Goal: Contribute content: Add original content to the website for others to see

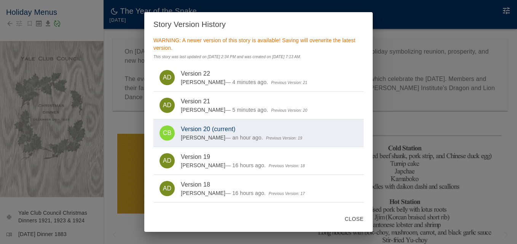
click at [351, 216] on button "Close" at bounding box center [354, 219] width 25 height 14
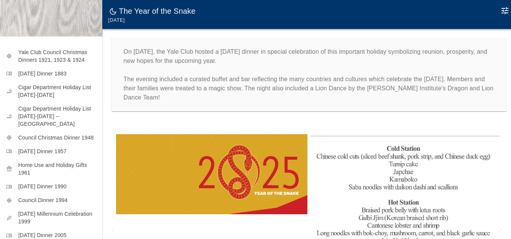
scroll to position [161, 0]
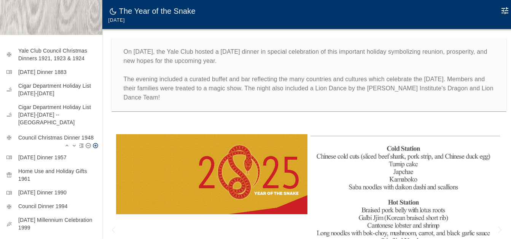
click at [51, 134] on p "Council Christmas Dinner 1948" at bounding box center [57, 138] width 78 height 8
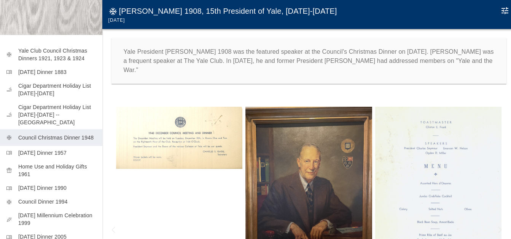
click at [426, 158] on img at bounding box center [438, 195] width 127 height 177
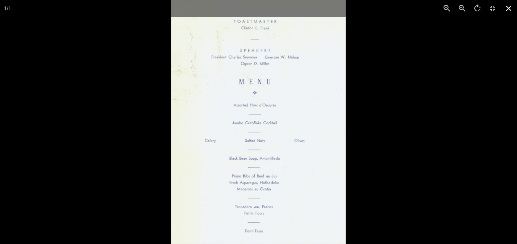
click at [512, 5] on icon at bounding box center [508, 8] width 17 height 17
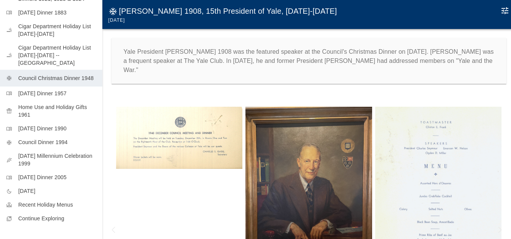
scroll to position [219, 0]
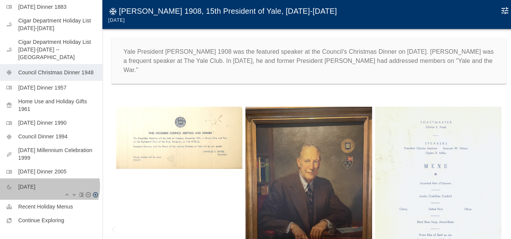
click at [46, 183] on p "[DATE]" at bounding box center [57, 187] width 78 height 8
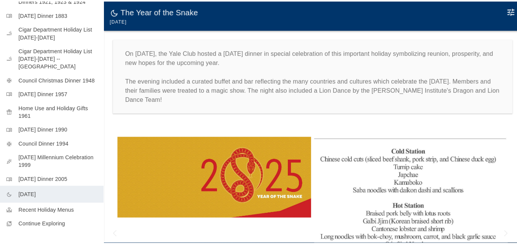
scroll to position [219, 0]
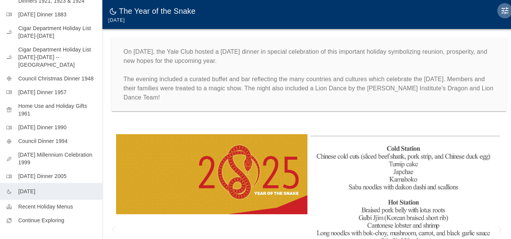
click at [506, 10] on icon "Edit Moment" at bounding box center [505, 10] width 9 height 9
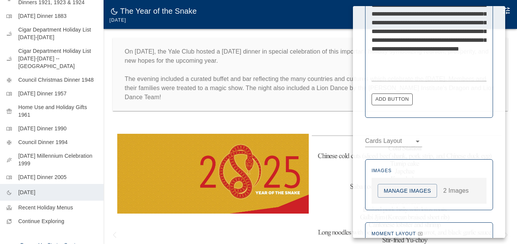
scroll to position [343, 0]
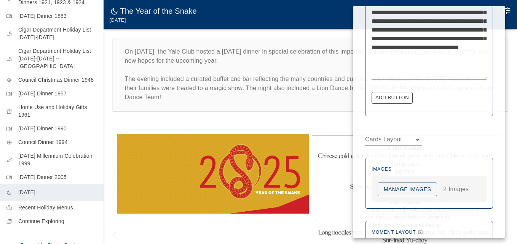
click at [402, 188] on button "Manage Images" at bounding box center [407, 190] width 59 height 14
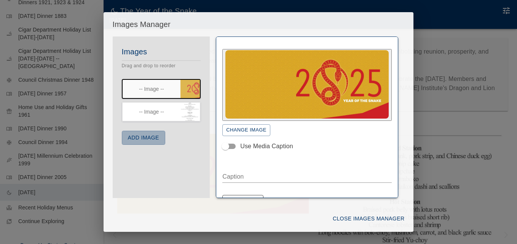
click at [142, 136] on button "Add Image" at bounding box center [143, 138] width 43 height 14
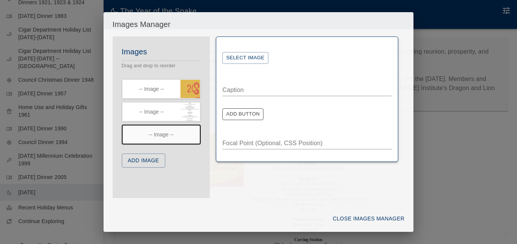
click at [244, 57] on button "Select Image" at bounding box center [245, 58] width 46 height 12
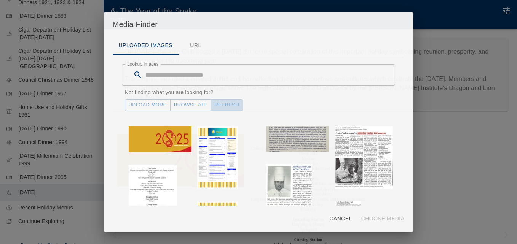
click at [228, 107] on button "Refresh" at bounding box center [227, 105] width 32 height 12
click at [154, 105] on link "Upload More" at bounding box center [148, 105] width 46 height 12
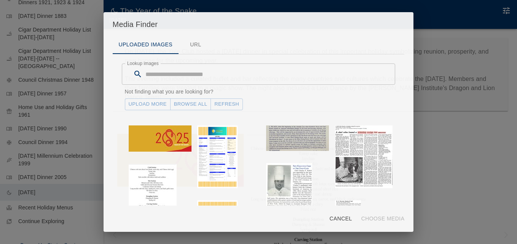
scroll to position [0, 0]
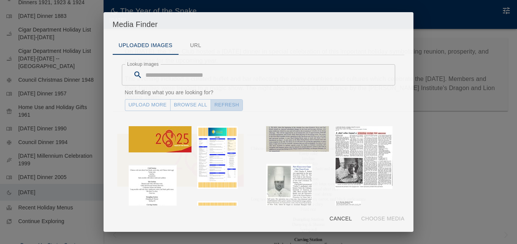
click at [228, 104] on button "Refresh" at bounding box center [227, 105] width 32 height 12
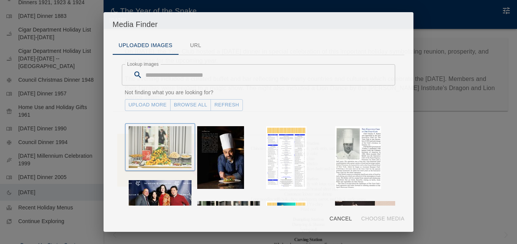
click at [173, 144] on img "button" at bounding box center [160, 147] width 63 height 42
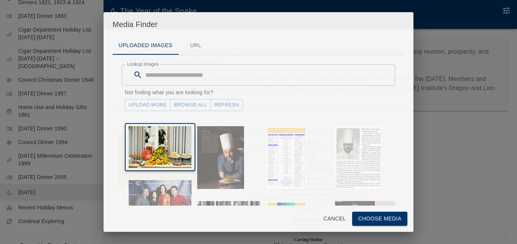
click at [371, 219] on button "Choose Media" at bounding box center [380, 219] width 56 height 14
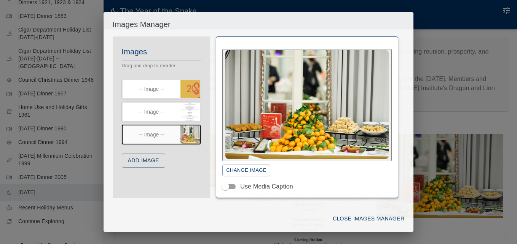
click at [146, 161] on button "Add Image" at bounding box center [143, 161] width 43 height 14
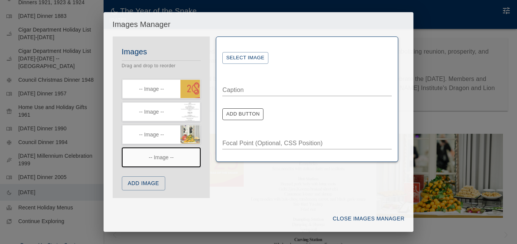
click at [243, 59] on button "Select Image" at bounding box center [245, 58] width 46 height 12
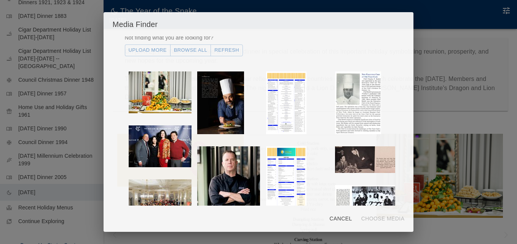
scroll to position [76, 0]
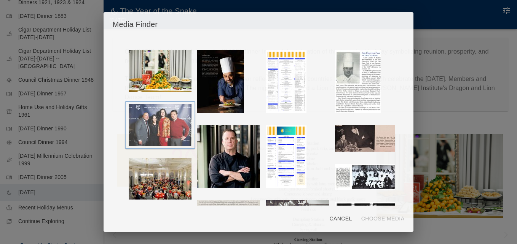
click at [169, 121] on img "button" at bounding box center [160, 125] width 63 height 42
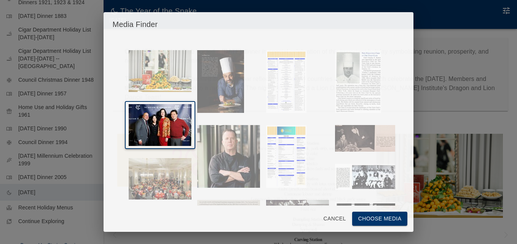
click at [367, 217] on button "Choose Media" at bounding box center [380, 219] width 56 height 14
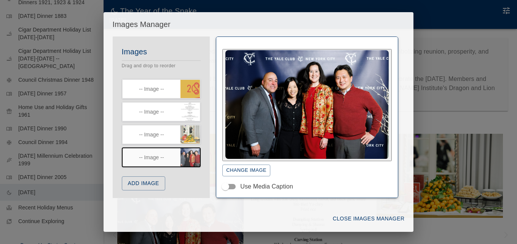
click at [149, 181] on button "Add Image" at bounding box center [143, 184] width 43 height 14
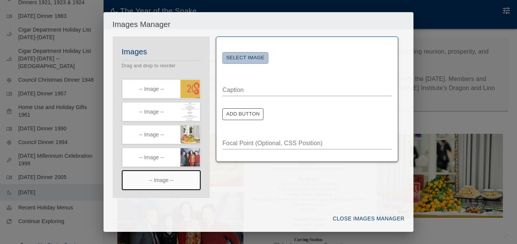
click at [251, 57] on button "Select Image" at bounding box center [245, 58] width 46 height 12
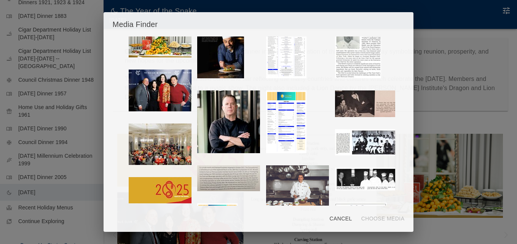
scroll to position [114, 0]
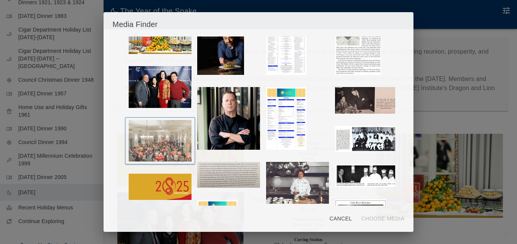
click at [164, 132] on img "button" at bounding box center [160, 141] width 63 height 42
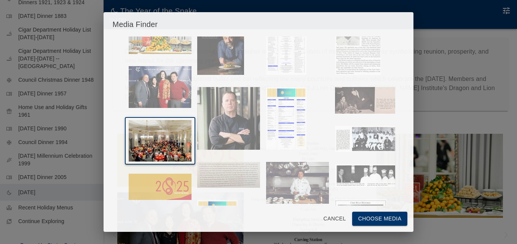
click at [370, 217] on button "Choose Media" at bounding box center [380, 219] width 56 height 14
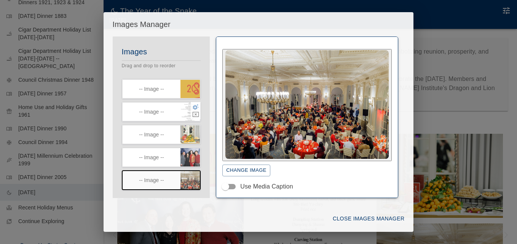
click at [193, 106] on icon "button" at bounding box center [196, 107] width 6 height 6
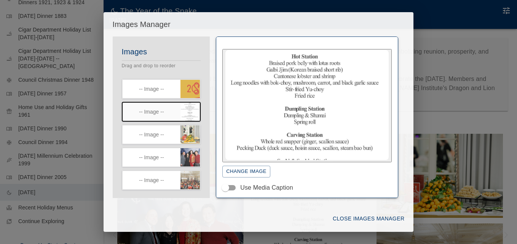
click at [249, 172] on button "Change Image" at bounding box center [246, 172] width 48 height 12
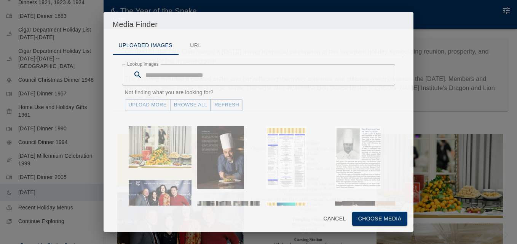
click at [190, 103] on link "Browse All" at bounding box center [190, 105] width 41 height 12
click at [145, 105] on link "Upload More" at bounding box center [148, 105] width 46 height 12
click at [227, 103] on button "Refresh" at bounding box center [227, 105] width 32 height 12
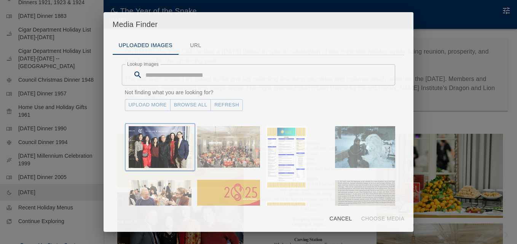
click at [156, 140] on img "button" at bounding box center [160, 147] width 63 height 42
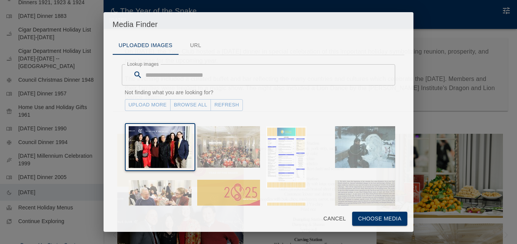
click at [383, 217] on button "Choose Media" at bounding box center [380, 219] width 56 height 14
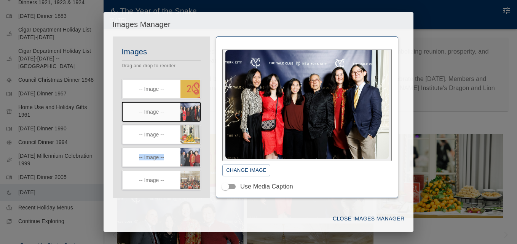
drag, startPoint x: 200, startPoint y: 141, endPoint x: 201, endPoint y: 152, distance: 11.5
click at [201, 152] on ul "-- Image -- -- Image -- -- Image -- -- Image -- -- Image --" at bounding box center [161, 134] width 97 height 111
drag, startPoint x: 201, startPoint y: 152, endPoint x: 204, endPoint y: 159, distance: 7.6
click at [204, 159] on ul "-- Image -- -- Image -- -- Image -- -- Image -- -- Image --" at bounding box center [161, 134] width 97 height 111
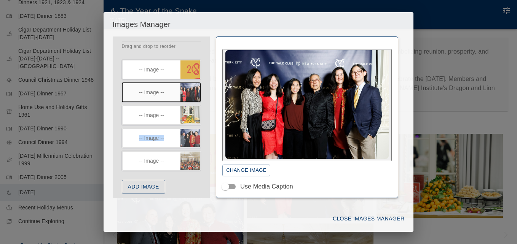
scroll to position [24, 0]
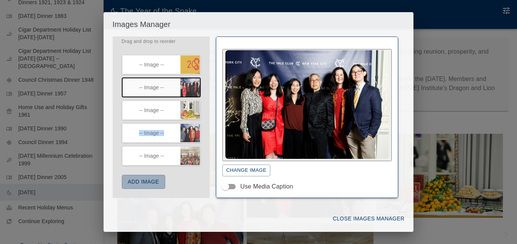
click at [154, 182] on button "Add Image" at bounding box center [143, 182] width 43 height 14
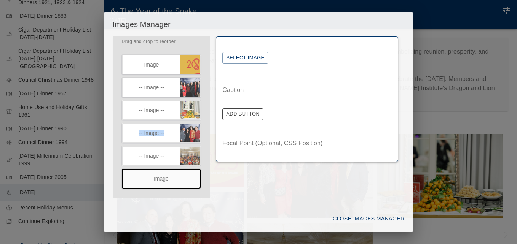
click at [252, 58] on button "Select Image" at bounding box center [245, 58] width 46 height 12
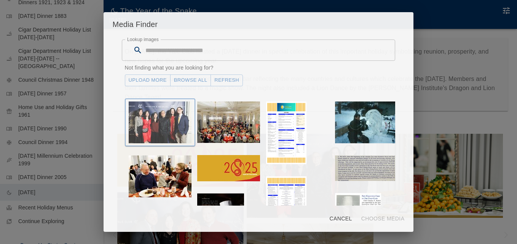
scroll to position [38, 0]
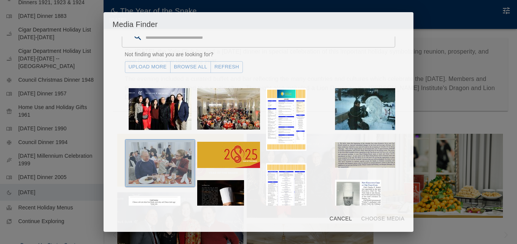
click at [162, 148] on img "button" at bounding box center [160, 163] width 63 height 42
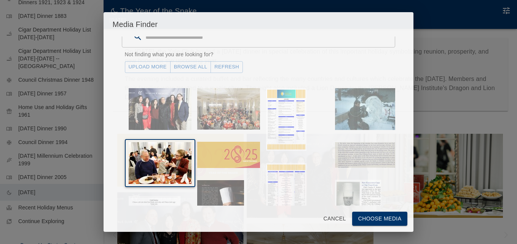
click at [365, 220] on button "Choose Media" at bounding box center [380, 219] width 56 height 14
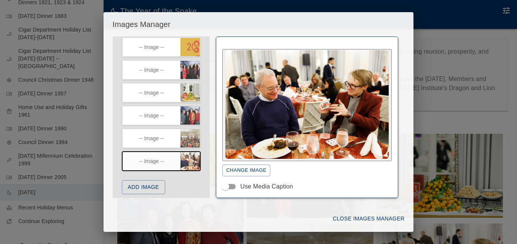
scroll to position [47, 0]
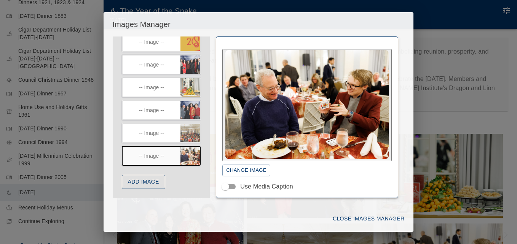
click at [147, 184] on button "Add Image" at bounding box center [143, 182] width 43 height 14
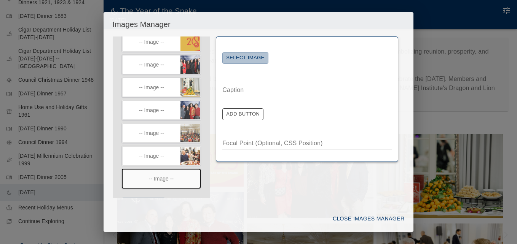
click at [256, 61] on button "Select Image" at bounding box center [245, 58] width 46 height 12
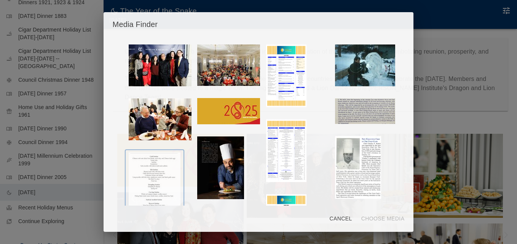
scroll to position [0, 0]
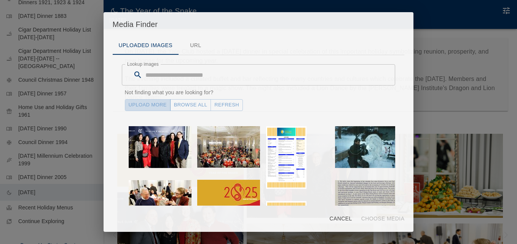
click at [152, 104] on link "Upload More" at bounding box center [148, 105] width 46 height 12
click at [221, 104] on button "Refresh" at bounding box center [227, 105] width 32 height 12
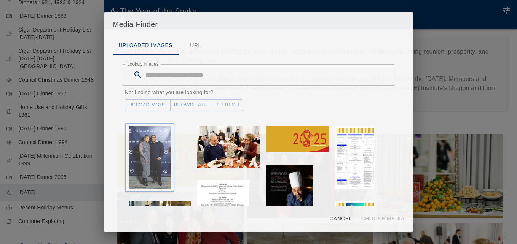
drag, startPoint x: 152, startPoint y: 145, endPoint x: 158, endPoint y: 146, distance: 6.2
click at [152, 145] on img "button" at bounding box center [150, 157] width 42 height 63
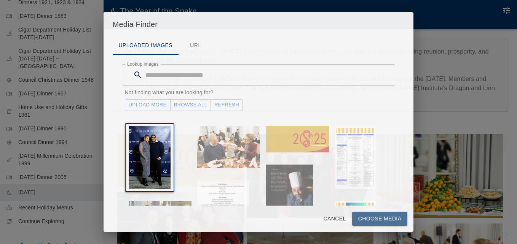
click at [379, 220] on button "Choose Media" at bounding box center [380, 219] width 56 height 14
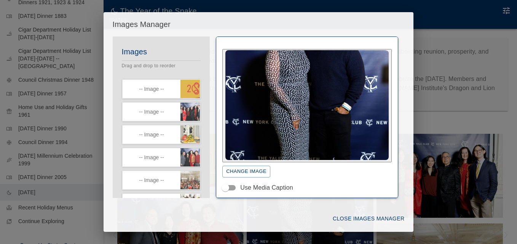
scroll to position [70, 0]
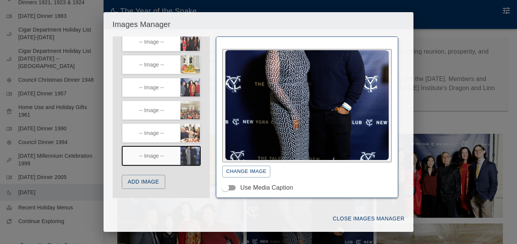
click at [152, 180] on button "Add Image" at bounding box center [143, 182] width 43 height 14
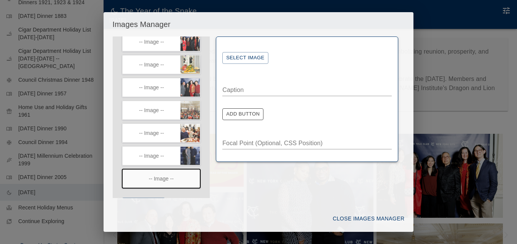
click at [247, 57] on button "Select Image" at bounding box center [245, 58] width 46 height 12
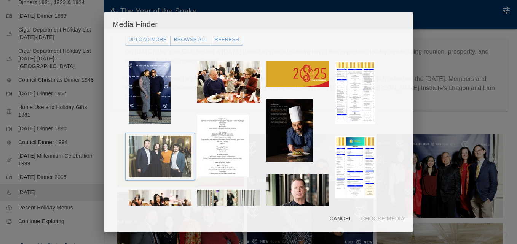
scroll to position [76, 0]
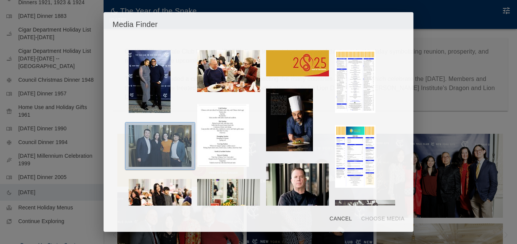
click at [172, 150] on img "button" at bounding box center [160, 146] width 63 height 42
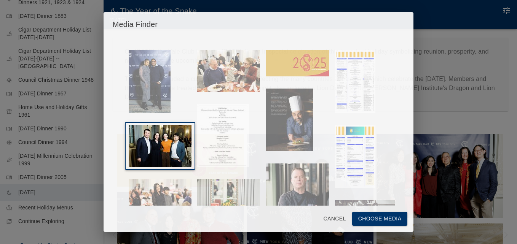
click at [372, 216] on button "Choose Media" at bounding box center [380, 219] width 56 height 14
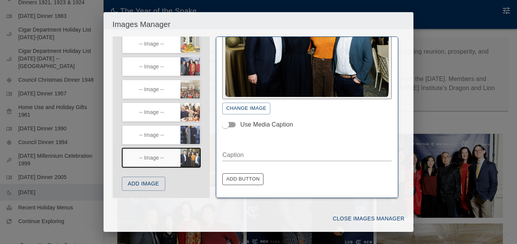
scroll to position [64, 0]
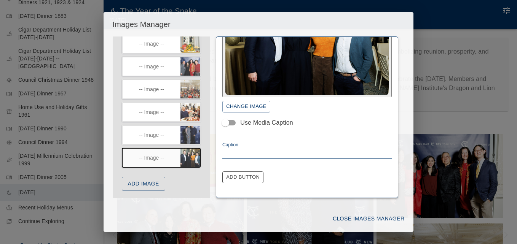
click at [265, 150] on textarea "Caption" at bounding box center [306, 153] width 169 height 9
paste textarea "**********"
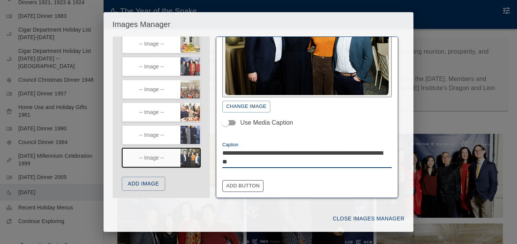
paste textarea "**********"
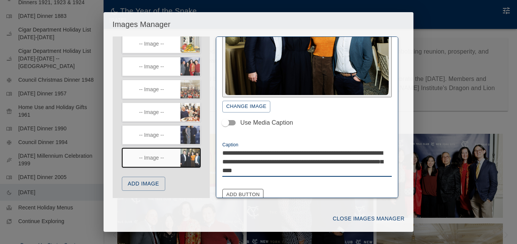
drag, startPoint x: 291, startPoint y: 158, endPoint x: 214, endPoint y: 149, distance: 77.8
click at [214, 149] on div "**********" at bounding box center [307, 118] width 195 height 162
type textarea "**********"
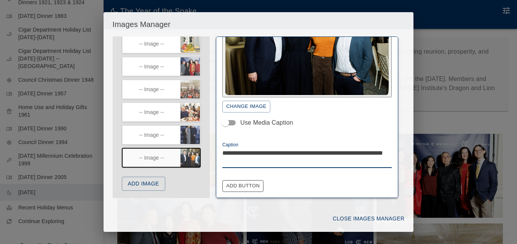
click at [192, 129] on icon "button" at bounding box center [195, 130] width 7 height 7
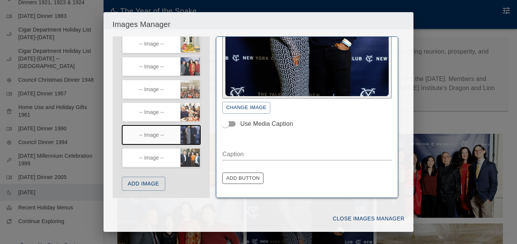
click at [227, 153] on textarea "Caption" at bounding box center [306, 154] width 169 height 9
paste textarea "**********"
type textarea "**********"
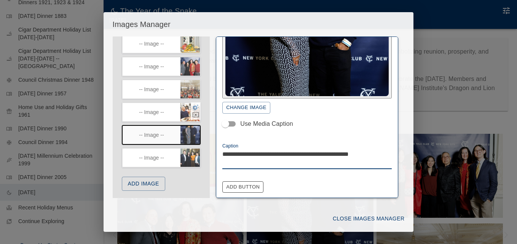
click at [193, 107] on icon "button" at bounding box center [196, 108] width 6 height 6
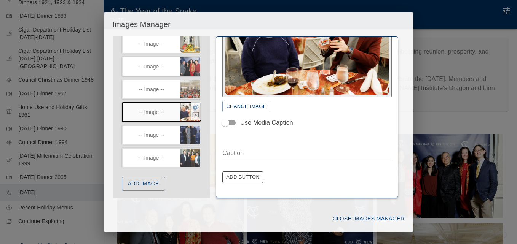
click at [192, 105] on icon "button" at bounding box center [195, 107] width 7 height 7
click at [238, 150] on textarea "Caption" at bounding box center [306, 153] width 169 height 9
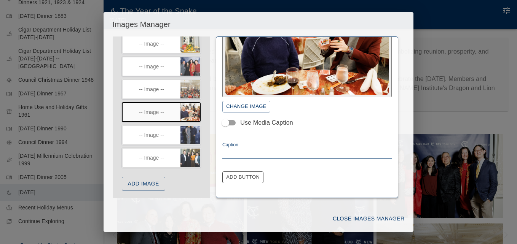
paste textarea "**********"
type textarea "**********"
click at [193, 61] on icon "button" at bounding box center [196, 62] width 6 height 6
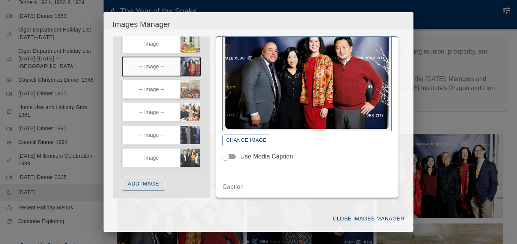
scroll to position [76, 0]
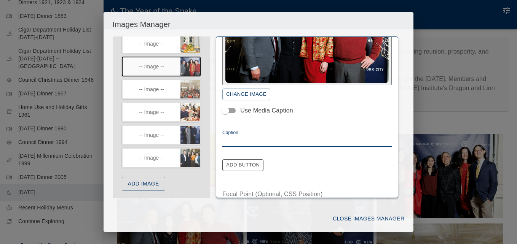
drag, startPoint x: 240, startPoint y: 143, endPoint x: 239, endPoint y: 127, distance: 16.1
click at [240, 137] on textarea "Caption" at bounding box center [306, 141] width 169 height 9
click at [223, 137] on textarea "**********" at bounding box center [304, 141] width 164 height 9
click at [224, 137] on textarea "**********" at bounding box center [304, 141] width 164 height 9
click at [347, 137] on textarea "**********" at bounding box center [304, 141] width 164 height 9
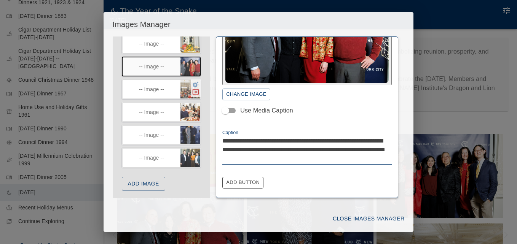
scroll to position [53, 0]
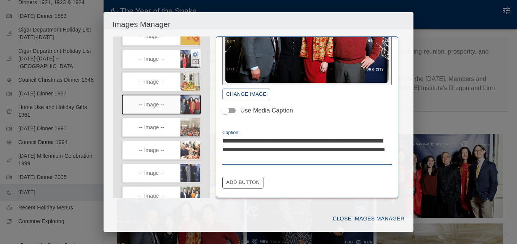
type textarea "**********"
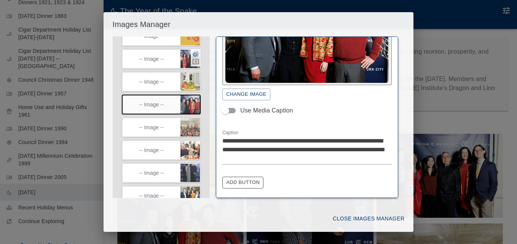
click at [192, 53] on icon "button" at bounding box center [195, 54] width 7 height 7
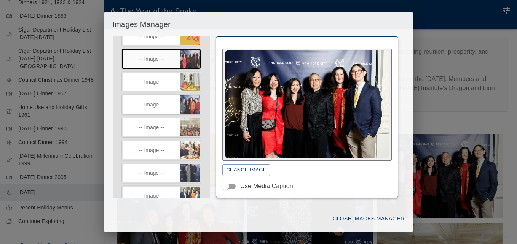
scroll to position [0, 0]
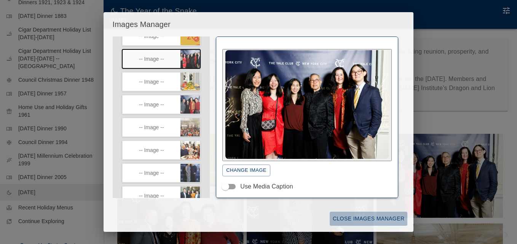
click at [350, 217] on button "Close Images Manager" at bounding box center [369, 219] width 78 height 14
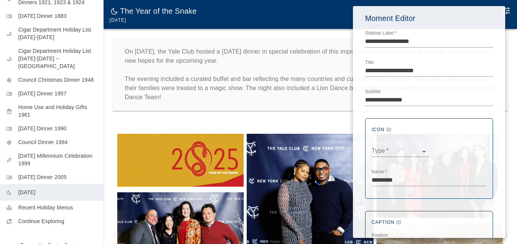
click at [270, 117] on div at bounding box center [258, 122] width 517 height 244
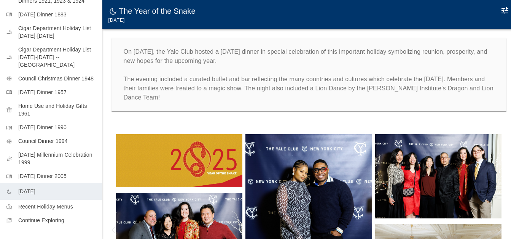
click at [504, 10] on icon "Edit Moment" at bounding box center [505, 10] width 9 height 9
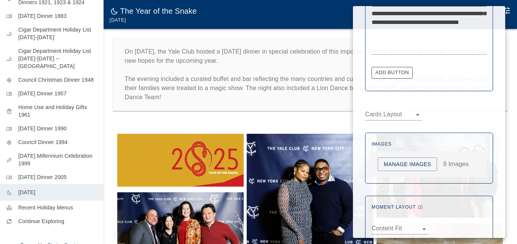
scroll to position [389, 0]
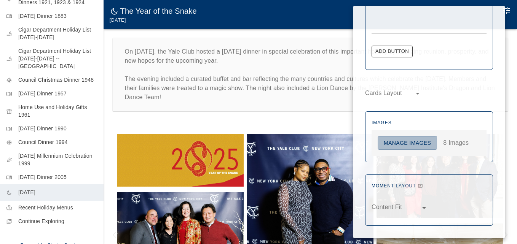
click at [409, 142] on button "Manage Images" at bounding box center [407, 143] width 59 height 14
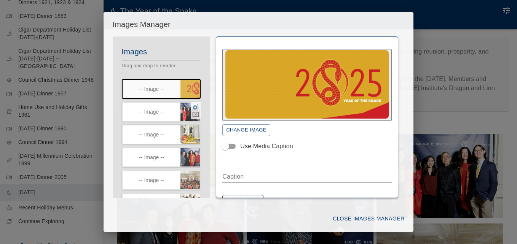
click at [192, 106] on icon "button" at bounding box center [195, 107] width 7 height 7
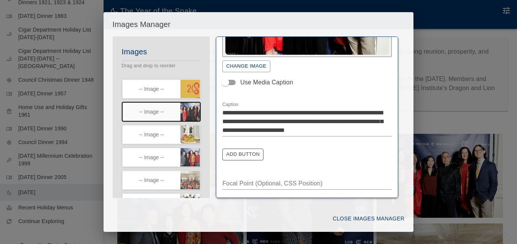
scroll to position [105, 0]
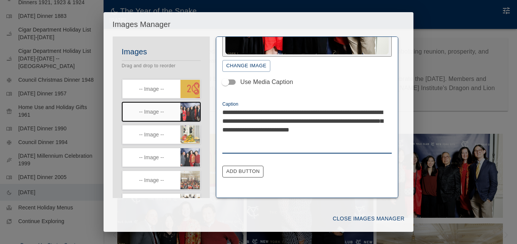
paste textarea "**********"
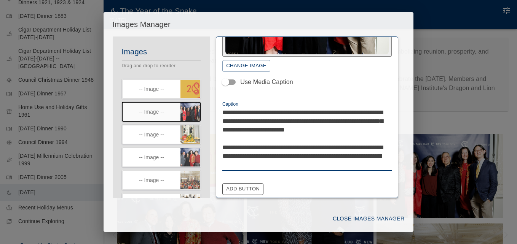
drag, startPoint x: 367, startPoint y: 125, endPoint x: 219, endPoint y: 108, distance: 149.1
click at [219, 108] on div "**********" at bounding box center [307, 118] width 182 height 162
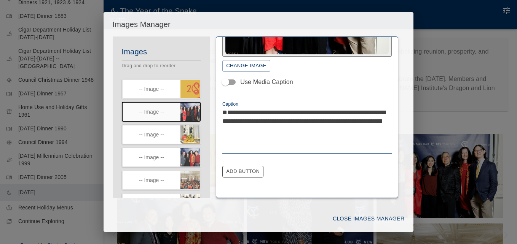
click at [223, 126] on textarea "**********" at bounding box center [304, 130] width 164 height 44
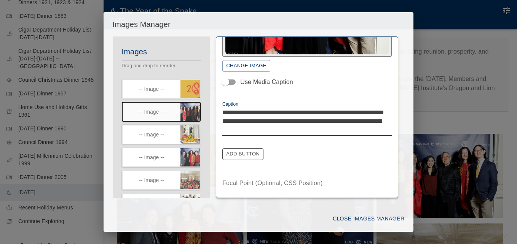
scroll to position [93, 0]
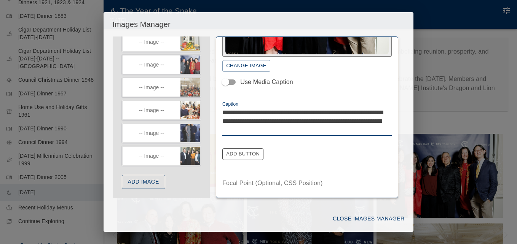
type textarea "**********"
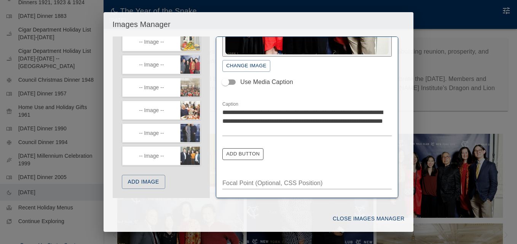
click at [149, 185] on button "Add Image" at bounding box center [143, 182] width 43 height 14
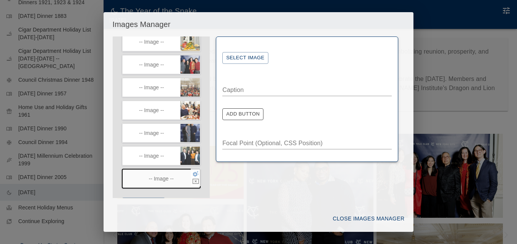
scroll to position [0, 0]
click at [248, 56] on button "Select Image" at bounding box center [245, 58] width 46 height 12
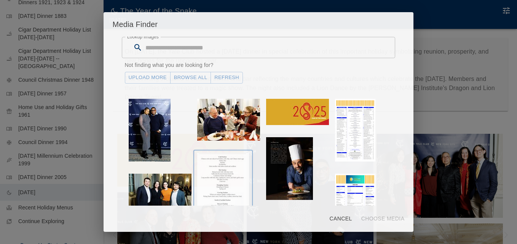
scroll to position [76, 0]
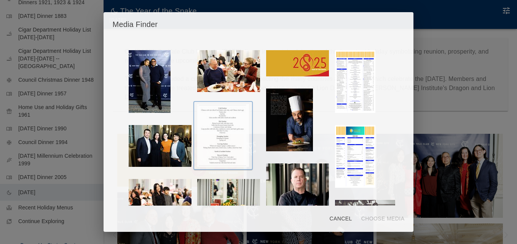
click at [222, 135] on img "button" at bounding box center [223, 135] width 52 height 63
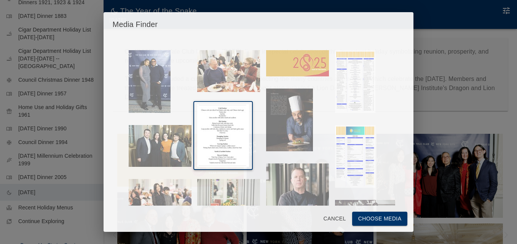
click at [376, 219] on button "Choose Media" at bounding box center [380, 219] width 56 height 14
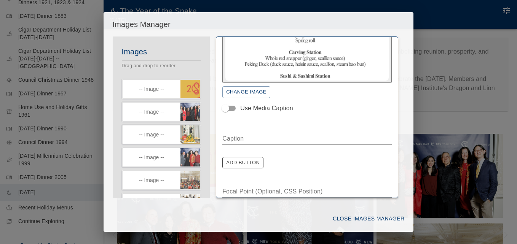
scroll to position [85, 0]
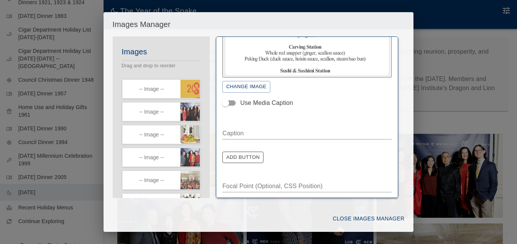
click at [265, 131] on textarea "Caption" at bounding box center [306, 133] width 169 height 9
paste textarea "**********"
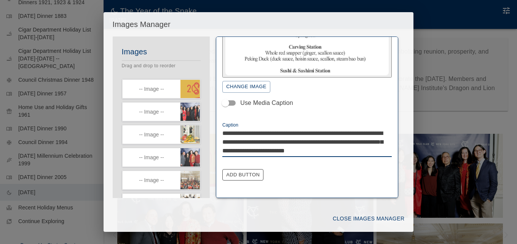
click at [369, 149] on textarea "**********" at bounding box center [304, 142] width 164 height 26
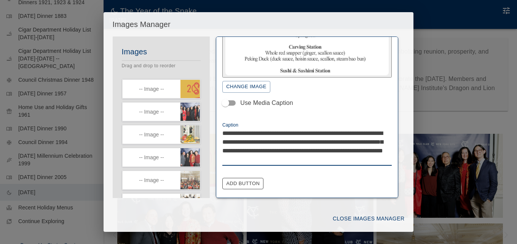
paste textarea "**********"
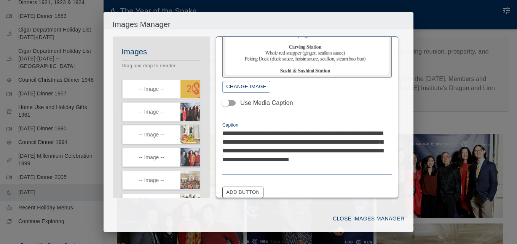
click at [245, 168] on textarea "**********" at bounding box center [304, 151] width 164 height 44
click at [286, 170] on textarea "**********" at bounding box center [304, 151] width 164 height 44
type textarea "**********"
click at [192, 105] on icon "button" at bounding box center [195, 107] width 7 height 7
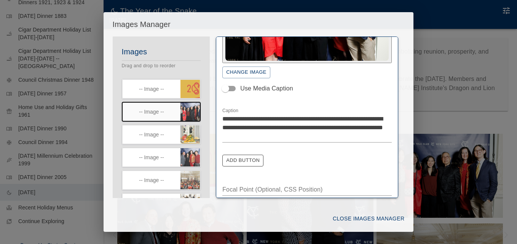
scroll to position [105, 0]
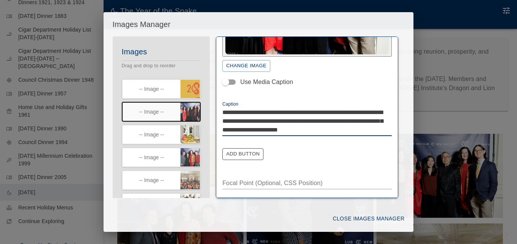
click at [384, 126] on textarea "**********" at bounding box center [304, 121] width 164 height 26
type textarea "**********"
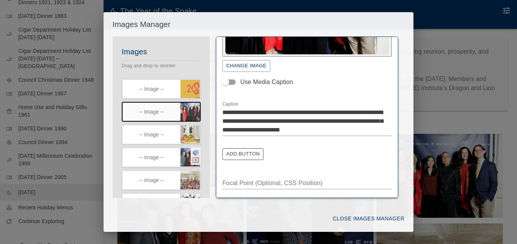
click at [193, 153] on icon "button" at bounding box center [196, 153] width 6 height 6
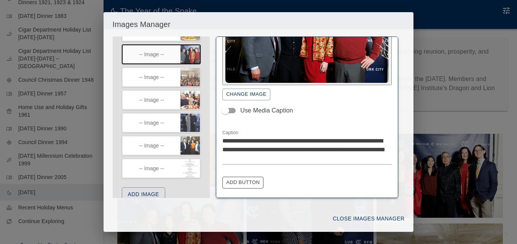
scroll to position [116, 0]
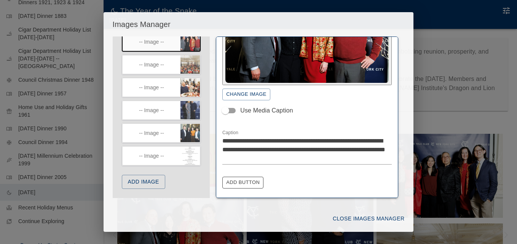
click at [151, 180] on button "Add Image" at bounding box center [143, 182] width 43 height 14
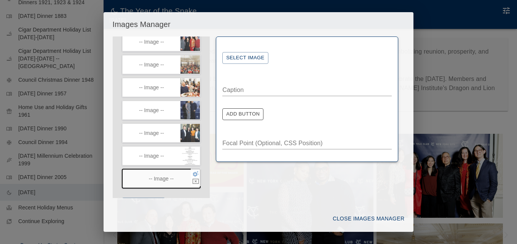
scroll to position [0, 0]
click at [252, 55] on button "Select Image" at bounding box center [245, 58] width 46 height 12
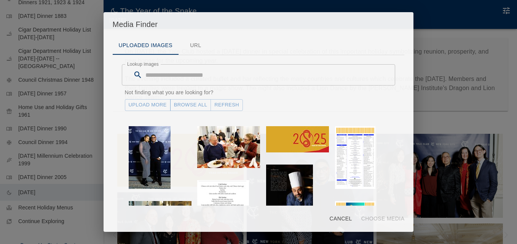
click at [158, 106] on link "Upload More" at bounding box center [148, 105] width 46 height 12
click at [342, 219] on button "Cancel" at bounding box center [340, 219] width 29 height 14
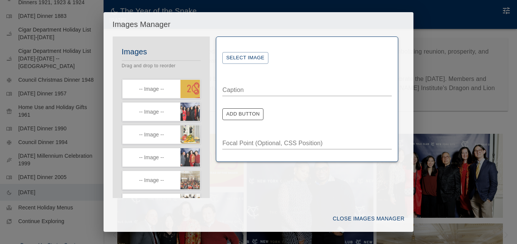
click at [193, 106] on icon "button" at bounding box center [196, 107] width 6 height 6
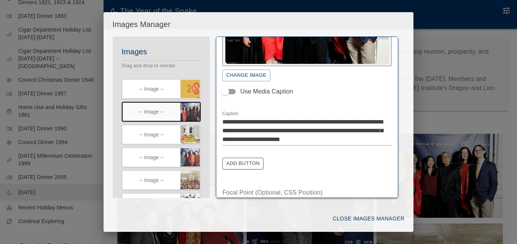
scroll to position [105, 0]
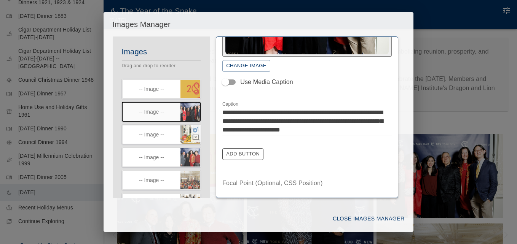
click at [193, 129] on icon "button" at bounding box center [196, 130] width 6 height 6
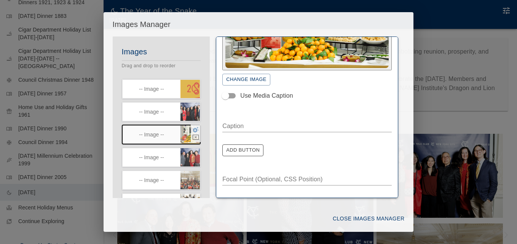
scroll to position [87, 0]
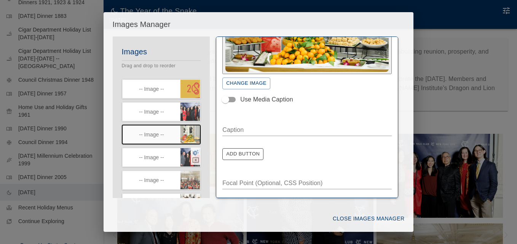
click at [193, 128] on icon "button" at bounding box center [196, 130] width 6 height 6
click at [193, 152] on icon "button" at bounding box center [196, 153] width 6 height 6
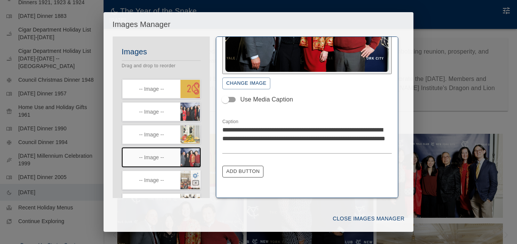
click at [193, 175] on icon "button" at bounding box center [196, 176] width 6 height 6
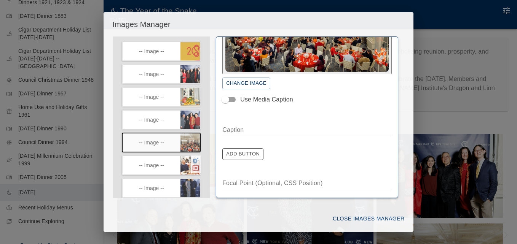
scroll to position [38, 0]
click at [193, 160] on icon "button" at bounding box center [196, 161] width 6 height 6
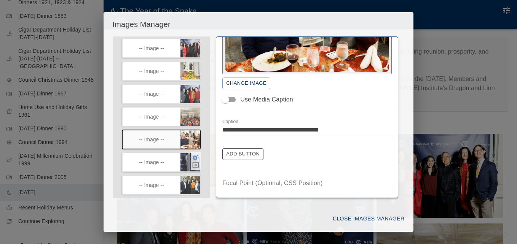
scroll to position [76, 0]
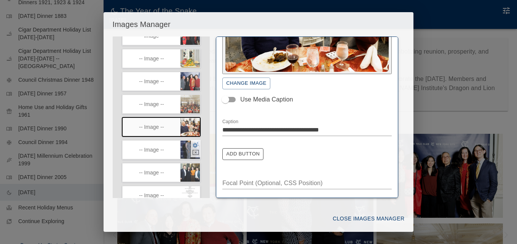
click at [192, 145] on icon "button" at bounding box center [195, 145] width 7 height 7
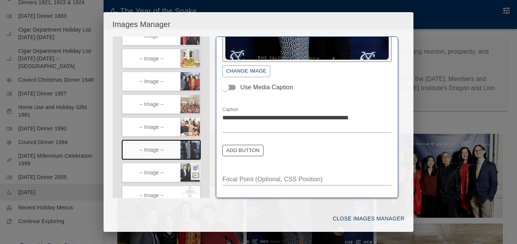
scroll to position [114, 0]
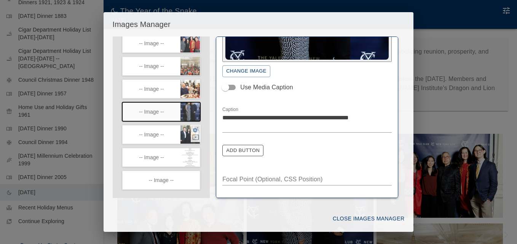
click at [193, 129] on icon "button" at bounding box center [196, 130] width 6 height 6
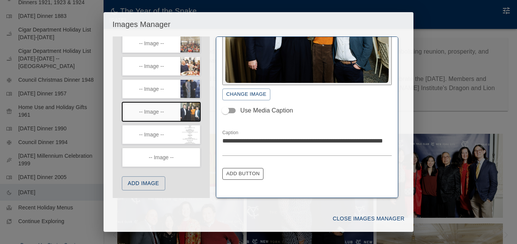
scroll to position [139, 0]
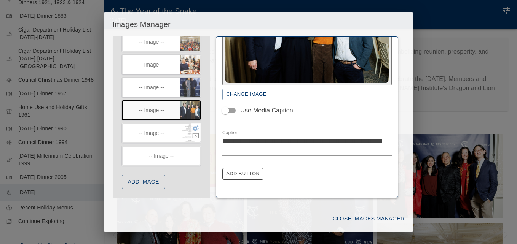
click at [193, 127] on icon "button" at bounding box center [196, 129] width 6 height 6
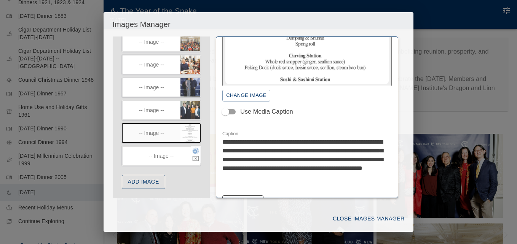
click at [192, 150] on icon "button" at bounding box center [195, 151] width 7 height 7
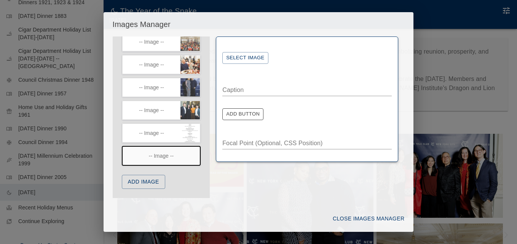
click at [248, 55] on button "Select Image" at bounding box center [245, 58] width 46 height 12
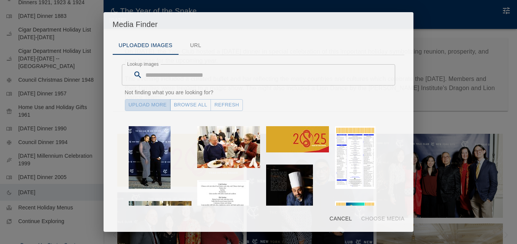
click at [140, 105] on link "Upload More" at bounding box center [148, 105] width 46 height 12
click at [227, 104] on button "Refresh" at bounding box center [227, 105] width 32 height 12
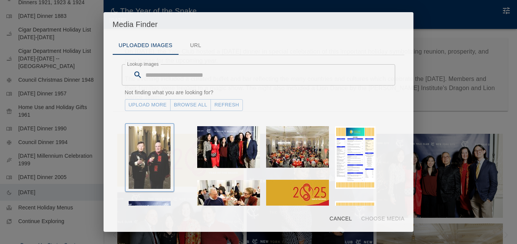
click at [154, 144] on img "button" at bounding box center [150, 157] width 42 height 63
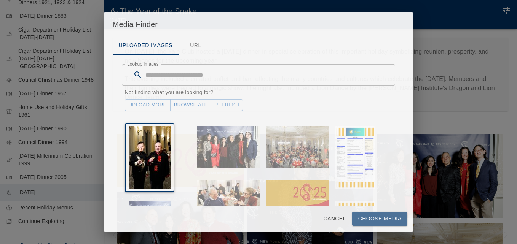
click at [367, 214] on button "Choose Media" at bounding box center [380, 219] width 56 height 14
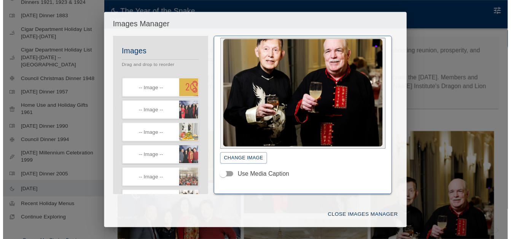
scroll to position [76, 0]
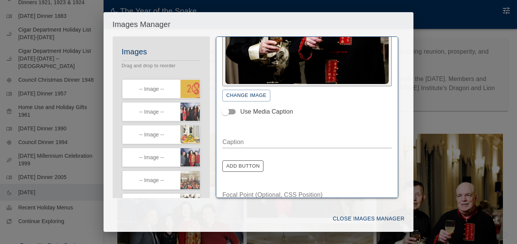
click at [241, 142] on textarea "Caption" at bounding box center [306, 142] width 169 height 9
paste textarea "**********"
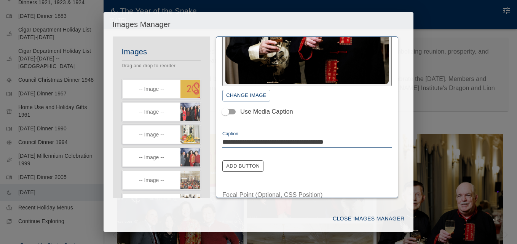
click at [237, 143] on textarea "**********" at bounding box center [304, 142] width 164 height 9
type textarea "**********"
click at [354, 215] on button "Close Images Manager" at bounding box center [369, 219] width 78 height 14
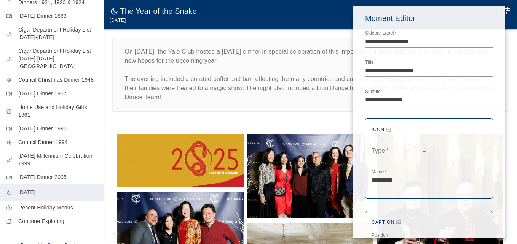
click at [229, 120] on div at bounding box center [258, 122] width 517 height 244
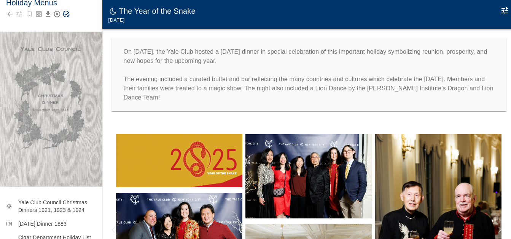
scroll to position [0, 0]
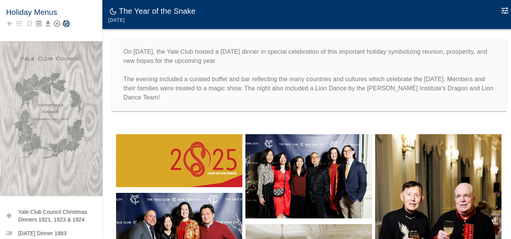
click at [67, 24] on icon "Save Story" at bounding box center [66, 24] width 8 height 8
